Goal: Task Accomplishment & Management: Manage account settings

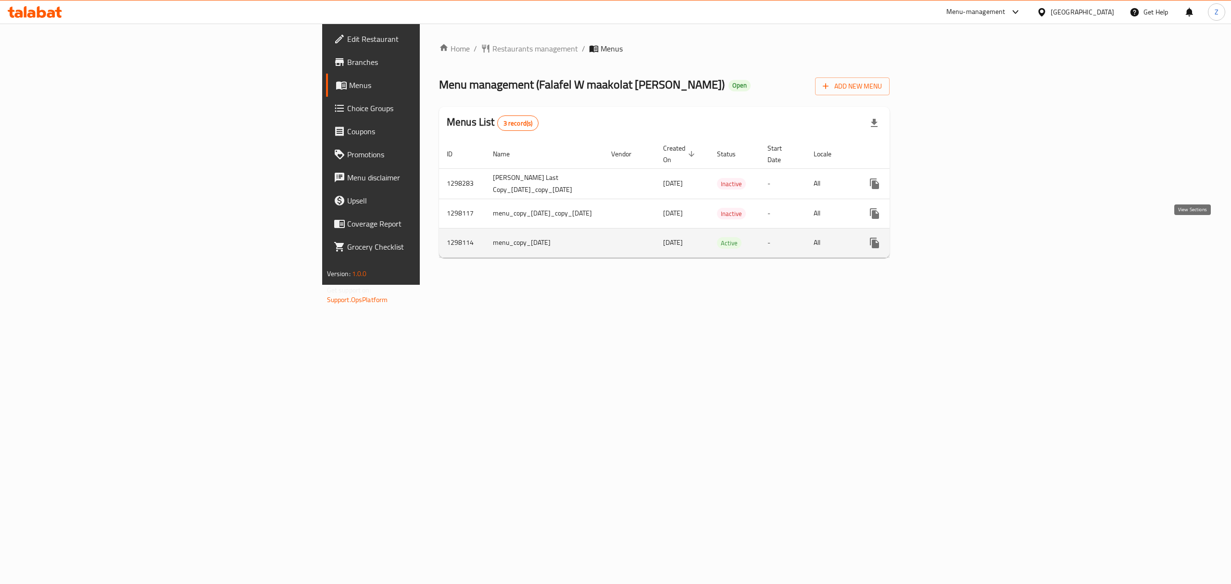
click at [949, 237] on icon "enhanced table" at bounding box center [944, 243] width 12 height 12
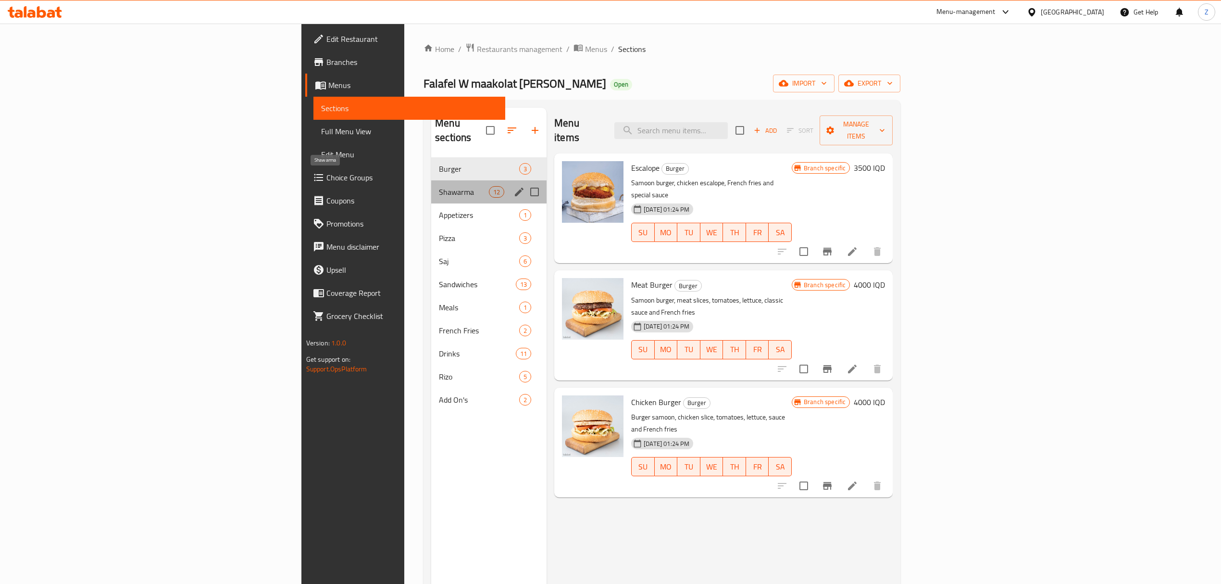
click at [439, 186] on span "Shawarma" at bounding box center [464, 192] width 50 height 12
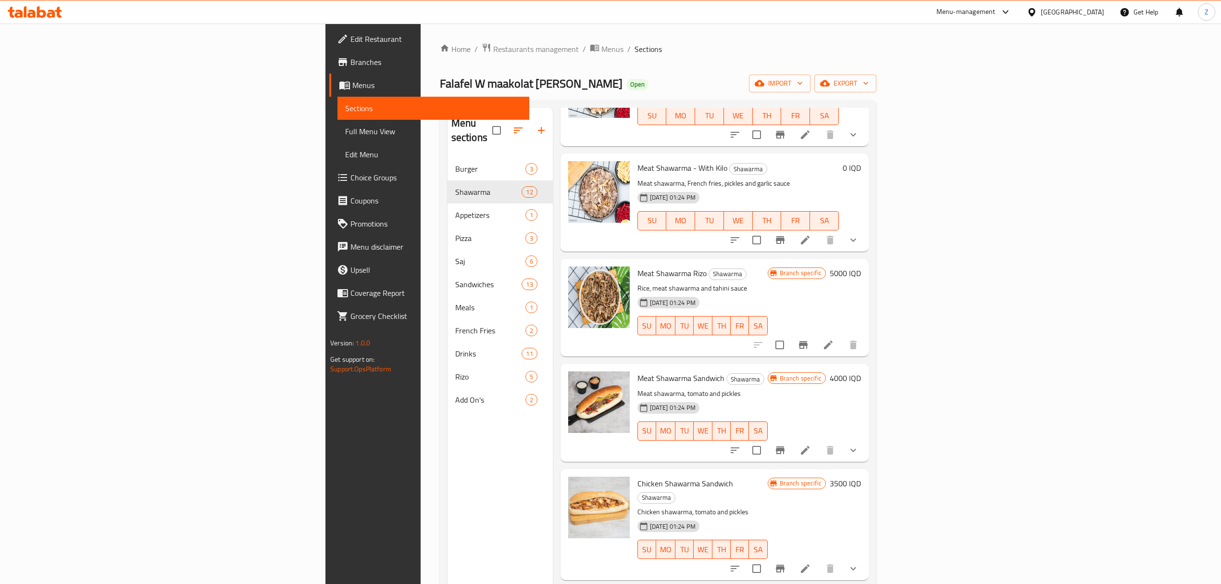
scroll to position [686, 0]
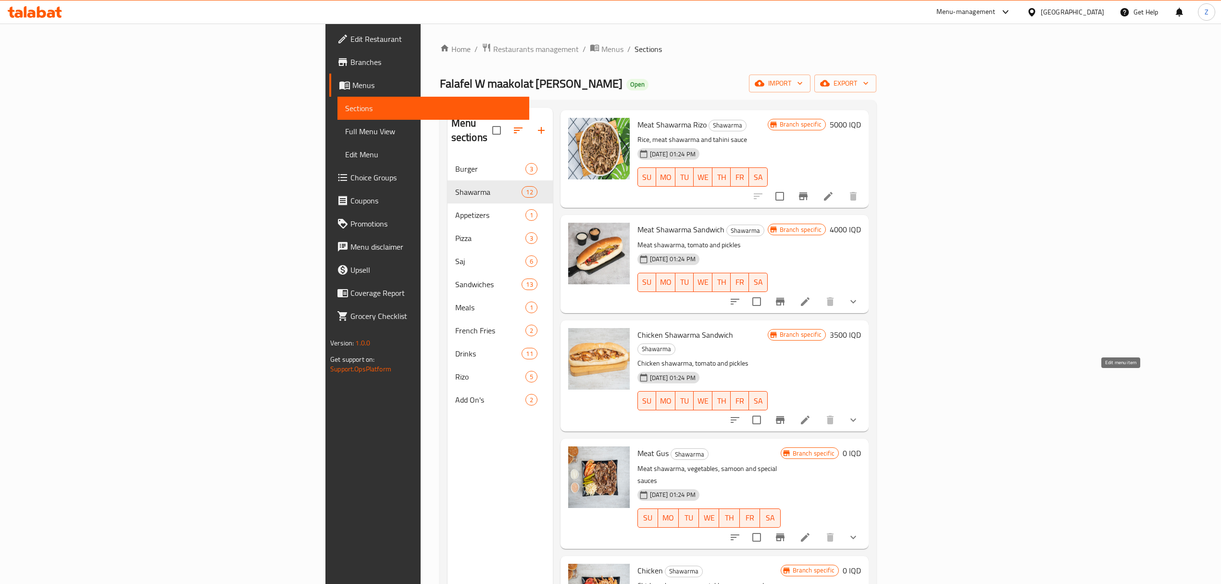
click at [811, 414] on icon at bounding box center [805, 420] width 12 height 12
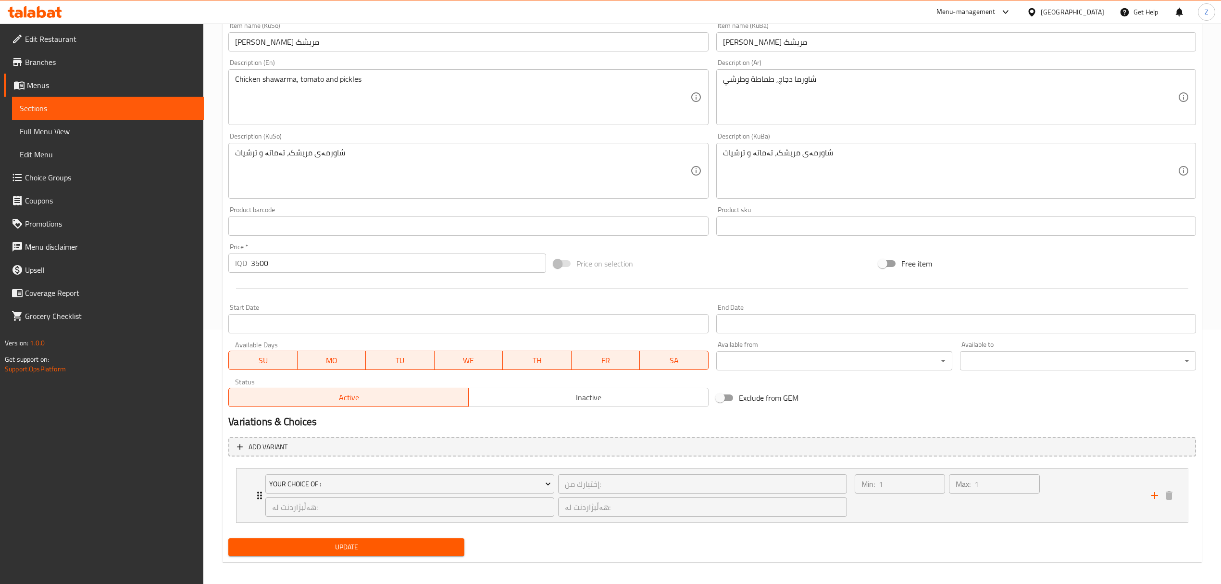
scroll to position [260, 0]
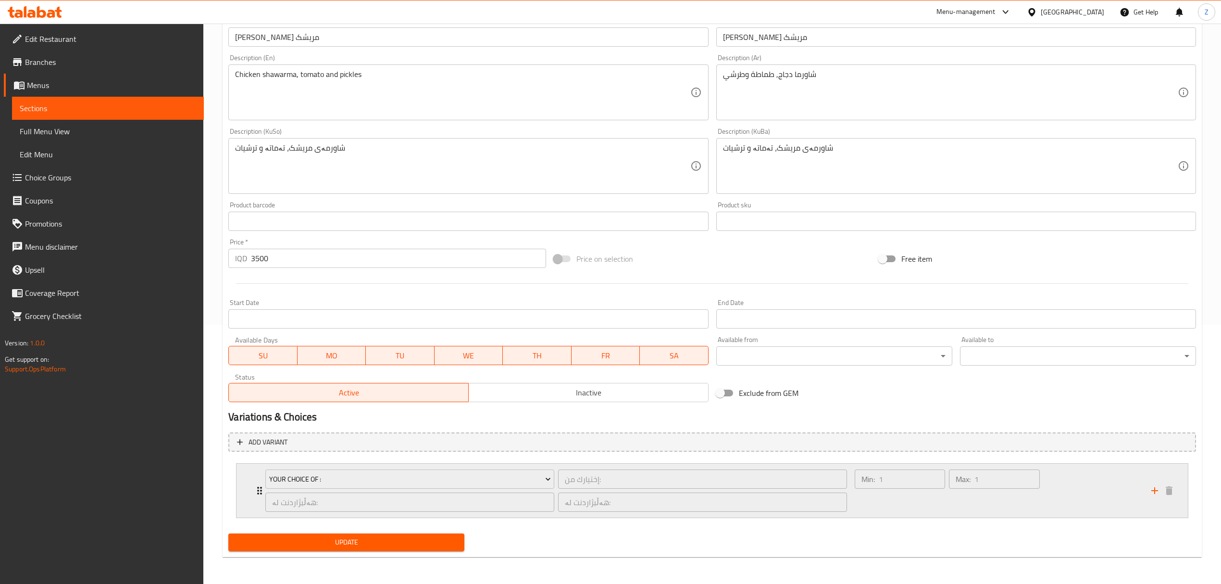
click at [260, 491] on div "Your Choice Of : إختيارك من: ​ هەڵبژاردنت لە: ​ هەڵبژاردنت لە: ​" at bounding box center [556, 490] width 593 height 54
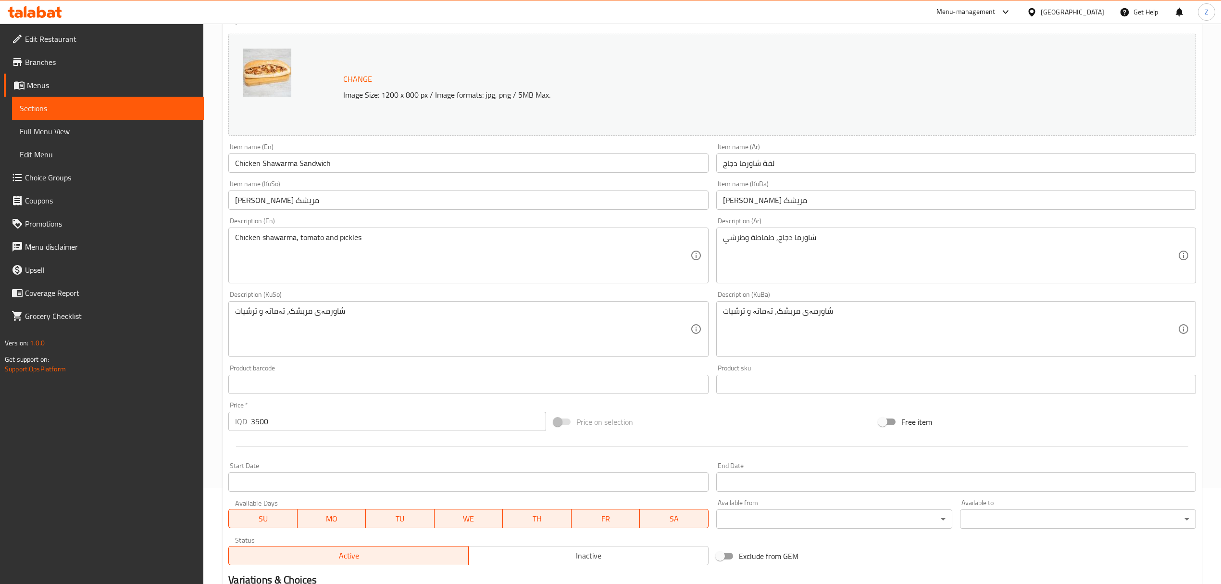
scroll to position [0, 0]
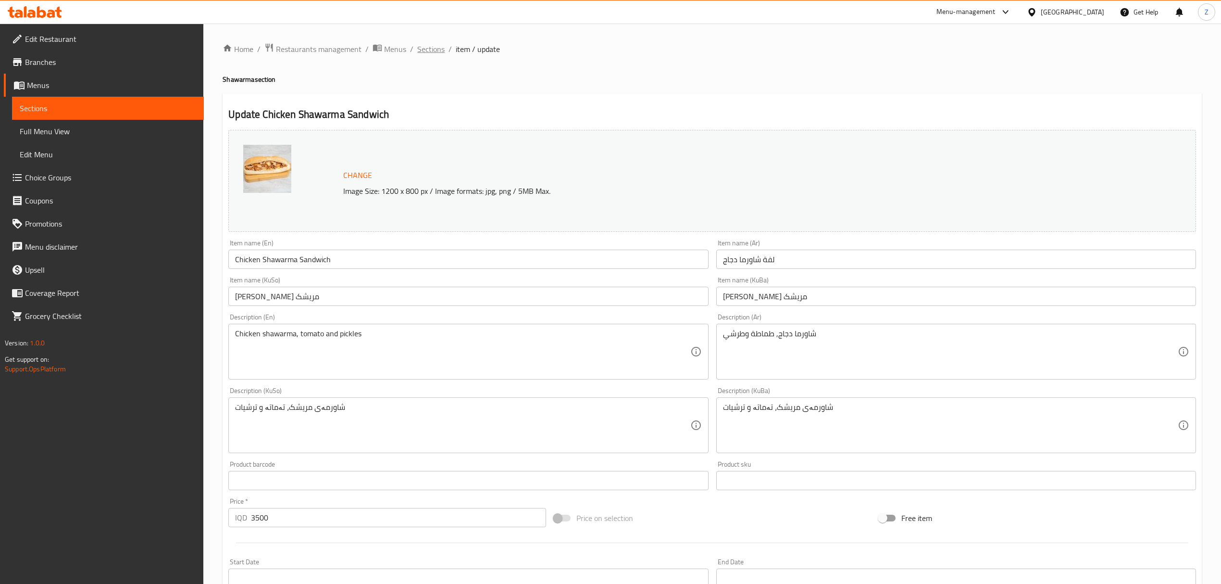
click at [433, 54] on span "Sections" at bounding box center [430, 49] width 27 height 12
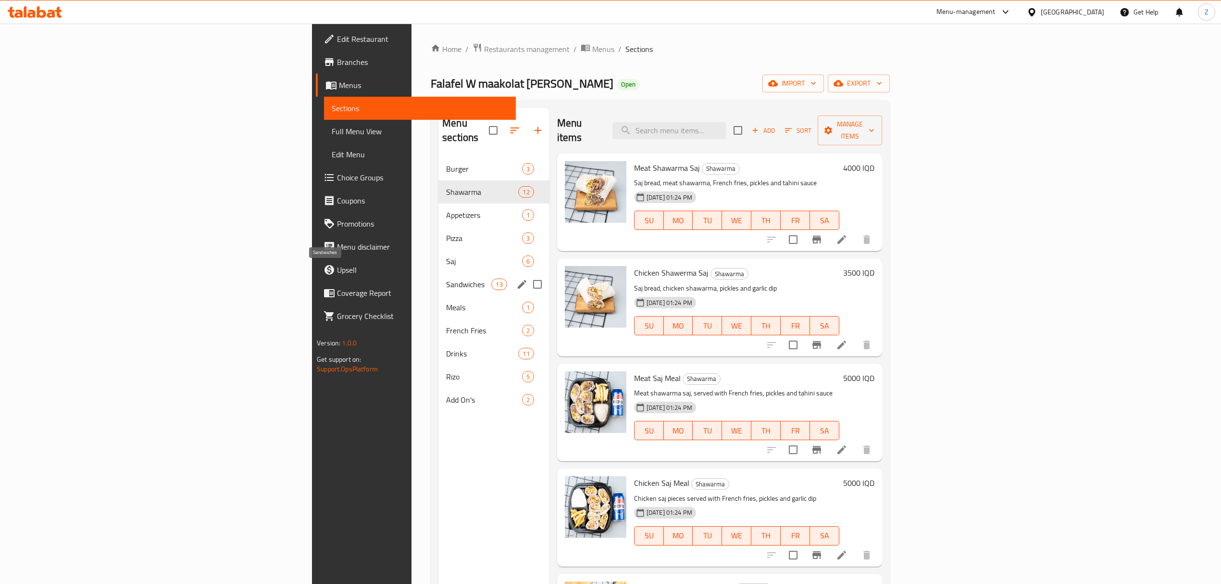
click at [446, 278] on span "Sandwiches" at bounding box center [468, 284] width 45 height 12
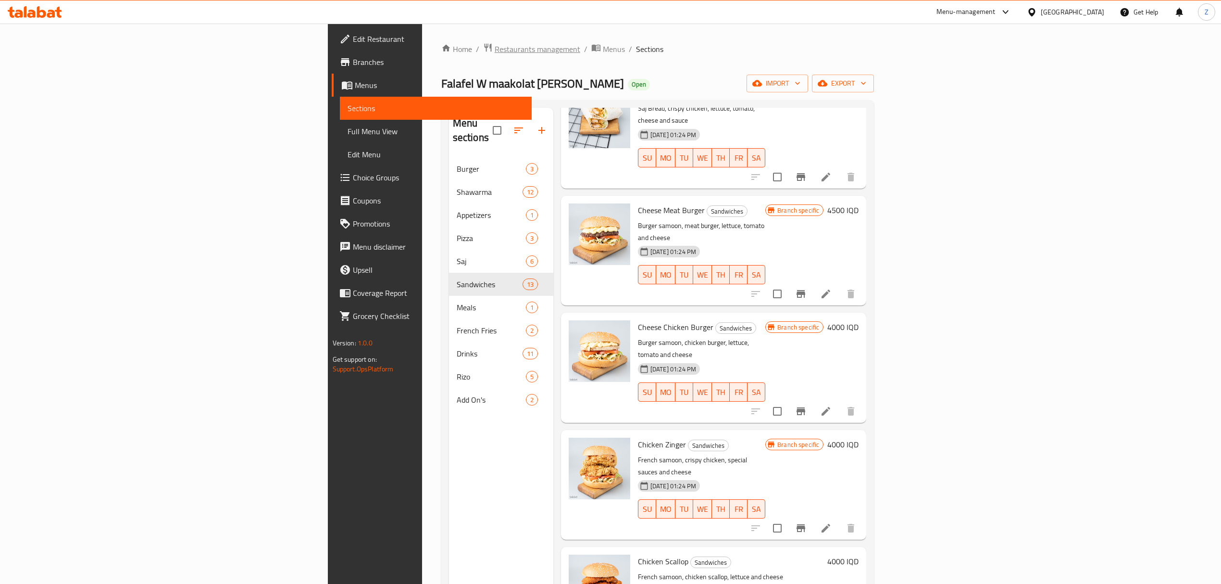
click at [495, 47] on span "Restaurants management" at bounding box center [538, 49] width 86 height 12
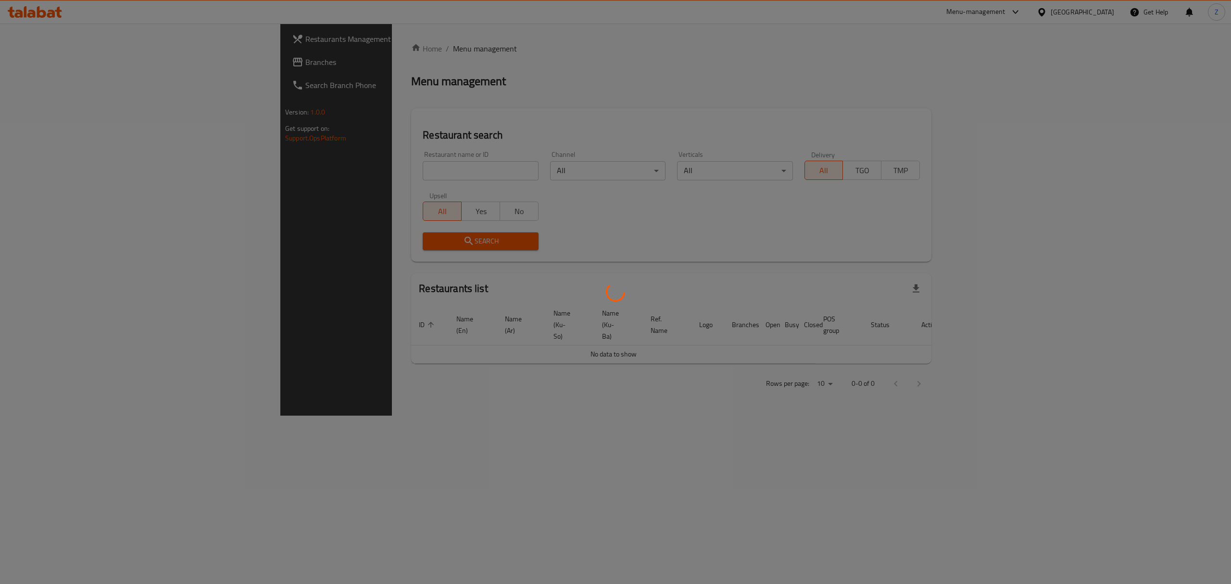
click at [364, 166] on div at bounding box center [615, 292] width 1231 height 584
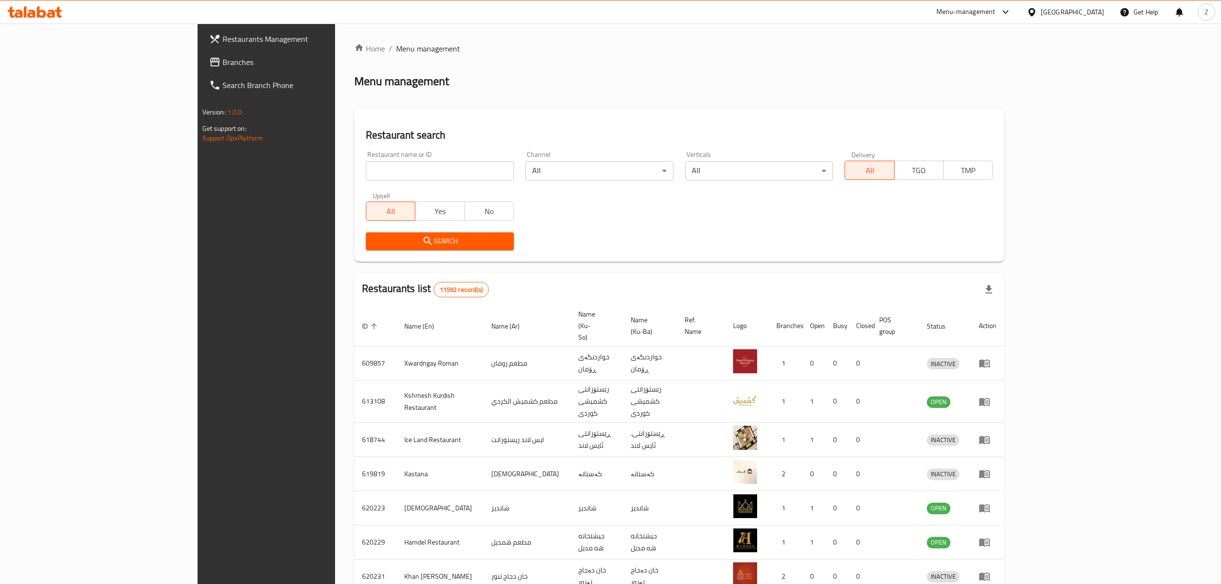
click at [366, 176] on input "search" at bounding box center [440, 170] width 148 height 19
type input "ة"
type input "mj"
click button "Search" at bounding box center [440, 241] width 148 height 18
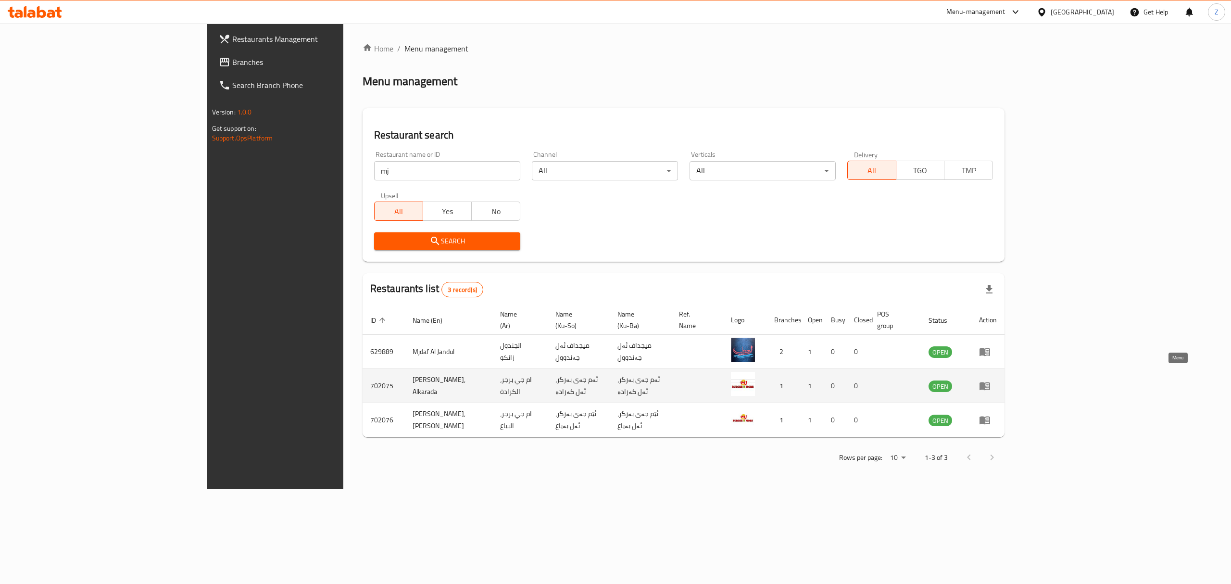
click at [990, 382] on icon "enhanced table" at bounding box center [984, 386] width 11 height 8
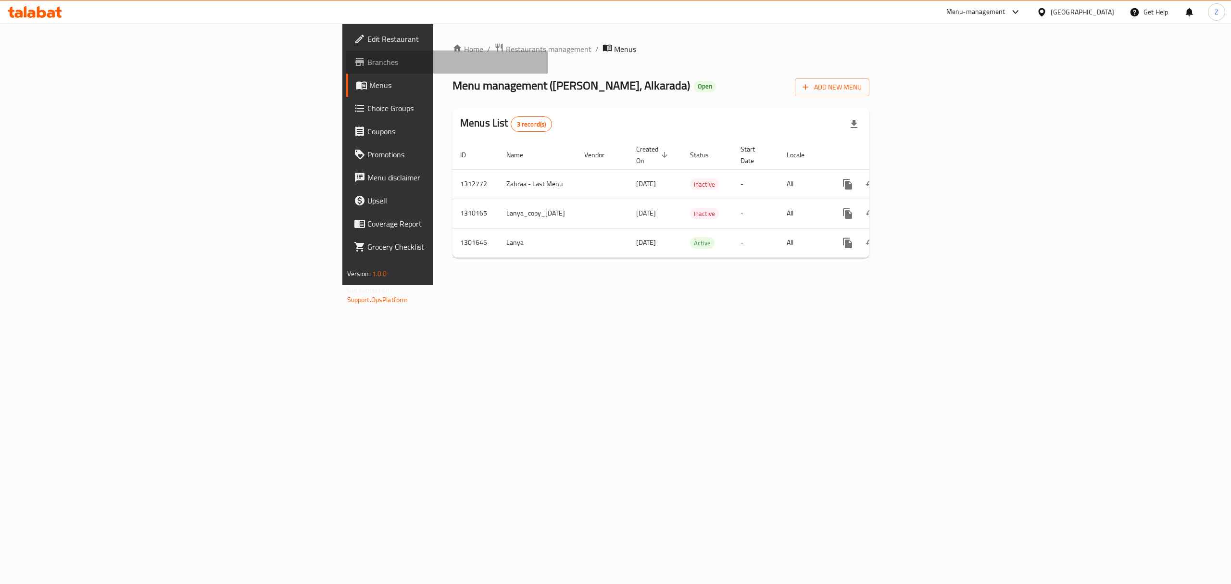
click at [367, 58] on span "Branches" at bounding box center [453, 62] width 173 height 12
